Goal: Information Seeking & Learning: Learn about a topic

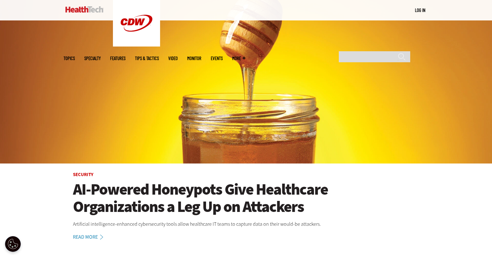
scroll to position [34, 0]
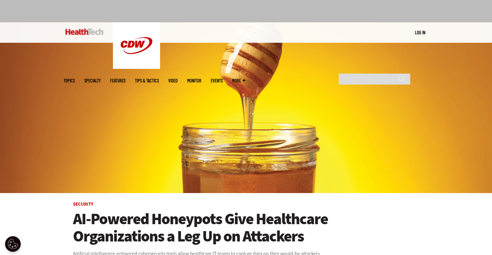
click at [417, 31] on link "Log in" at bounding box center [420, 33] width 10 height 6
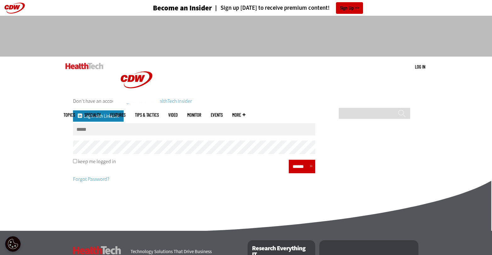
type input "**********"
click at [297, 169] on input "******" at bounding box center [300, 166] width 19 height 9
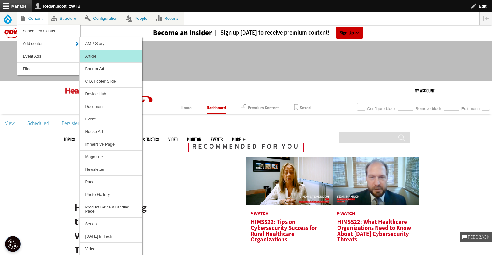
click at [96, 54] on link "Article" at bounding box center [111, 56] width 62 height 12
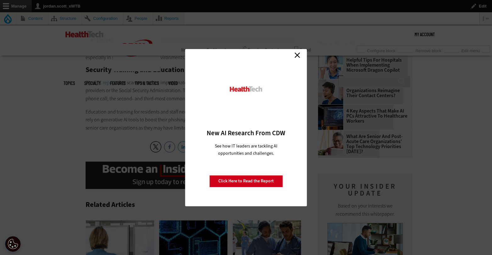
scroll to position [761, 0]
click at [297, 56] on link "Close" at bounding box center [297, 55] width 9 height 9
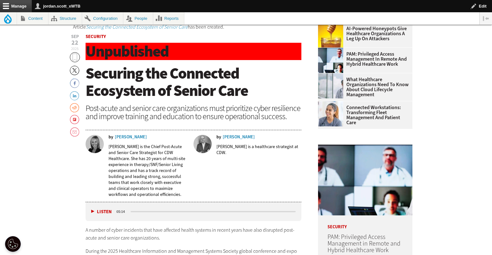
scroll to position [0, 0]
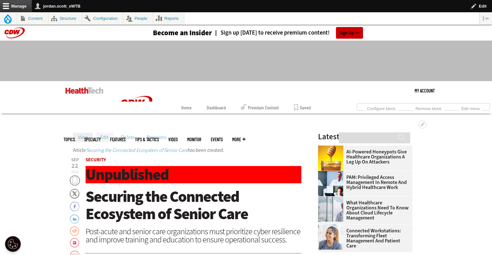
click at [106, 138] on link "Edit" at bounding box center [104, 137] width 18 height 9
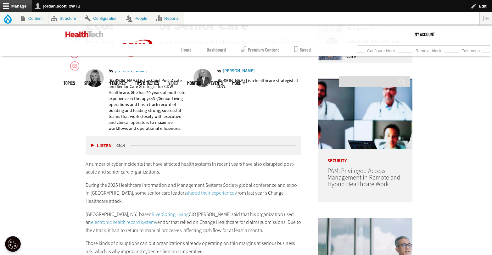
scroll to position [315, 0]
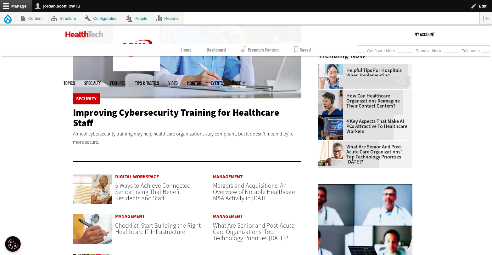
scroll to position [145, 0]
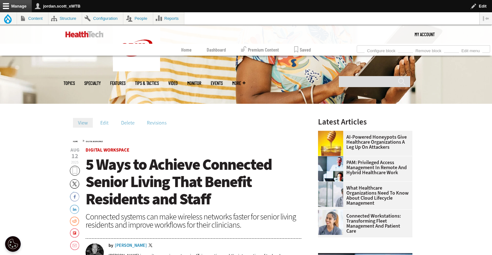
scroll to position [107, 0]
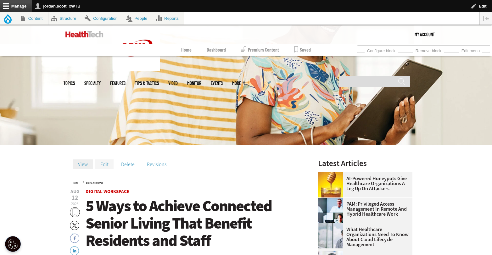
click at [102, 169] on link "Edit" at bounding box center [104, 164] width 18 height 9
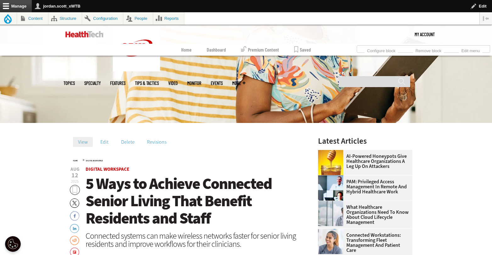
scroll to position [142, 0]
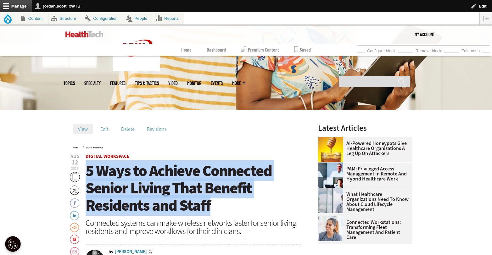
drag, startPoint x: 217, startPoint y: 200, endPoint x: 86, endPoint y: 174, distance: 133.2
click at [86, 174] on h1 "5 Ways to Achieve Connected Senior Living That Benefit Residents and Staff" at bounding box center [194, 188] width 216 height 52
copy span "5 Ways to Achieve Connected Senior Living That Benefit Residents and Staff"
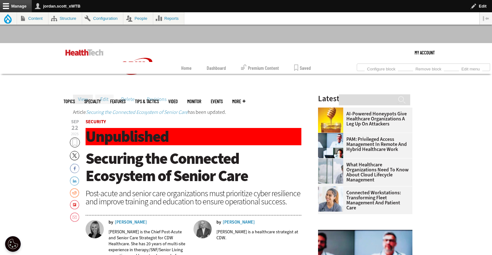
scroll to position [37, 0]
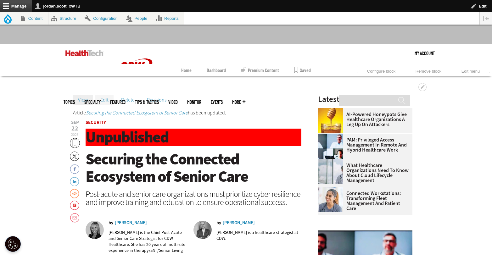
click at [108, 101] on link "Edit" at bounding box center [104, 99] width 18 height 9
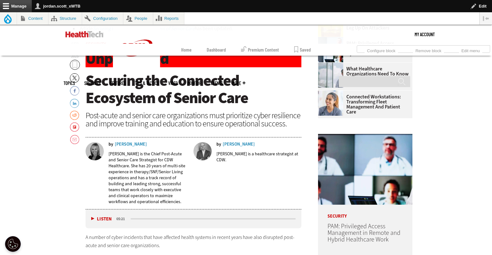
scroll to position [63, 0]
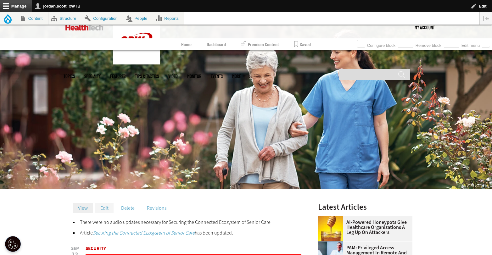
click at [107, 208] on link "Edit" at bounding box center [104, 207] width 18 height 9
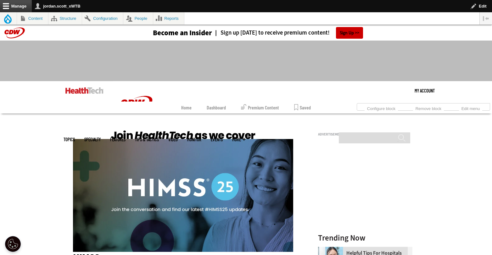
click at [222, 166] on img at bounding box center [183, 190] width 220 height 124
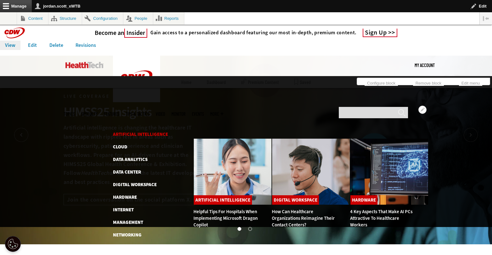
click at [130, 131] on link "Artificial Intelligence" at bounding box center [140, 134] width 55 height 6
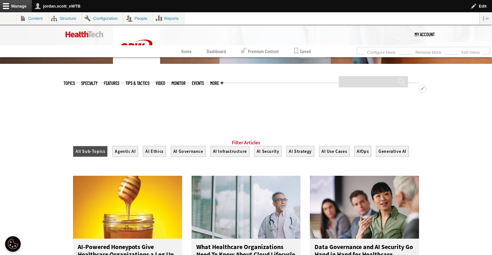
scroll to position [181, 0]
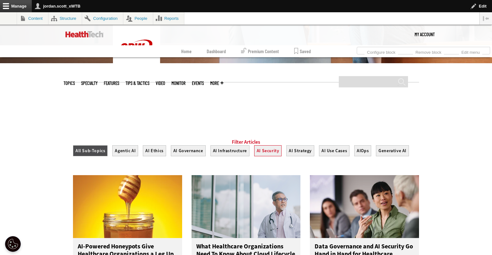
click at [269, 156] on button "AI Security" at bounding box center [268, 150] width 28 height 11
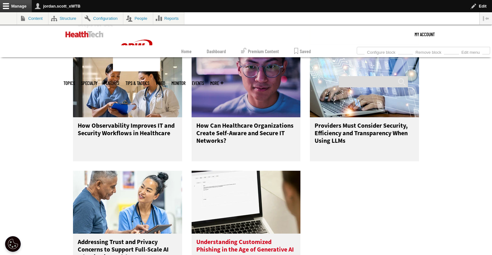
scroll to position [577, 0]
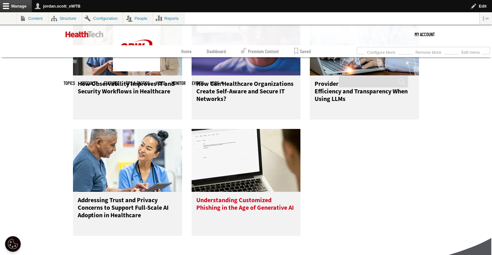
click at [239, 212] on h3 "Understanding Customized Phishing in the Age of Generative AI" at bounding box center [246, 209] width 100 height 25
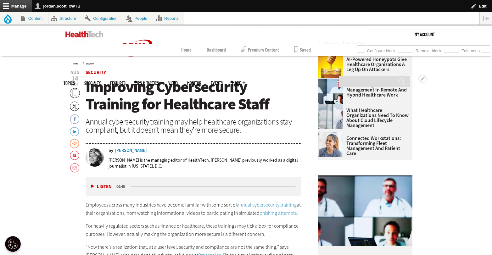
scroll to position [221, 0]
